Goal: Browse casually

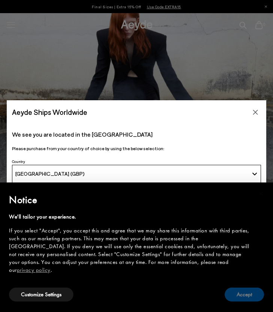
click at [233, 300] on button "Accept" at bounding box center [244, 294] width 39 height 14
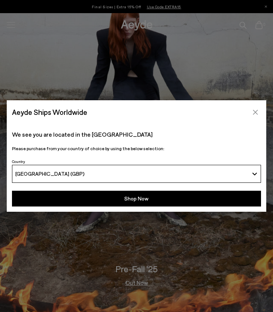
click at [253, 113] on icon "Close" at bounding box center [256, 112] width 6 height 6
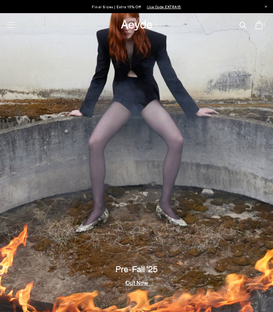
click at [188, 147] on img at bounding box center [136, 162] width 273 height 299
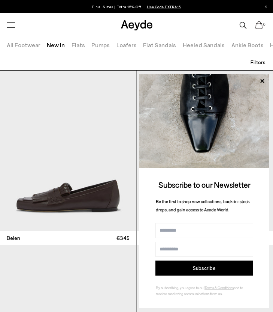
scroll to position [208, 0]
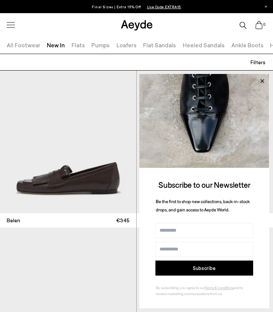
click at [261, 80] on icon at bounding box center [263, 81] width 4 height 4
click at [261, 79] on icon at bounding box center [263, 81] width 4 height 4
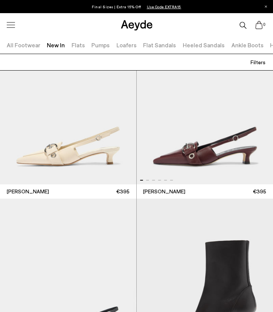
scroll to position [4355, 0]
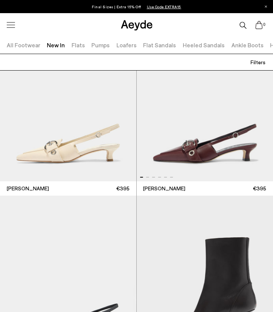
click at [140, 38] on ul "All Footwear New In Flats Pumps Loafers Flat Sandals Heeled Sandals Ankle Boots…" at bounding box center [153, 45] width 307 height 17
click at [129, 21] on icon at bounding box center [137, 25] width 34 height 12
